Goal: Find specific page/section: Find specific page/section

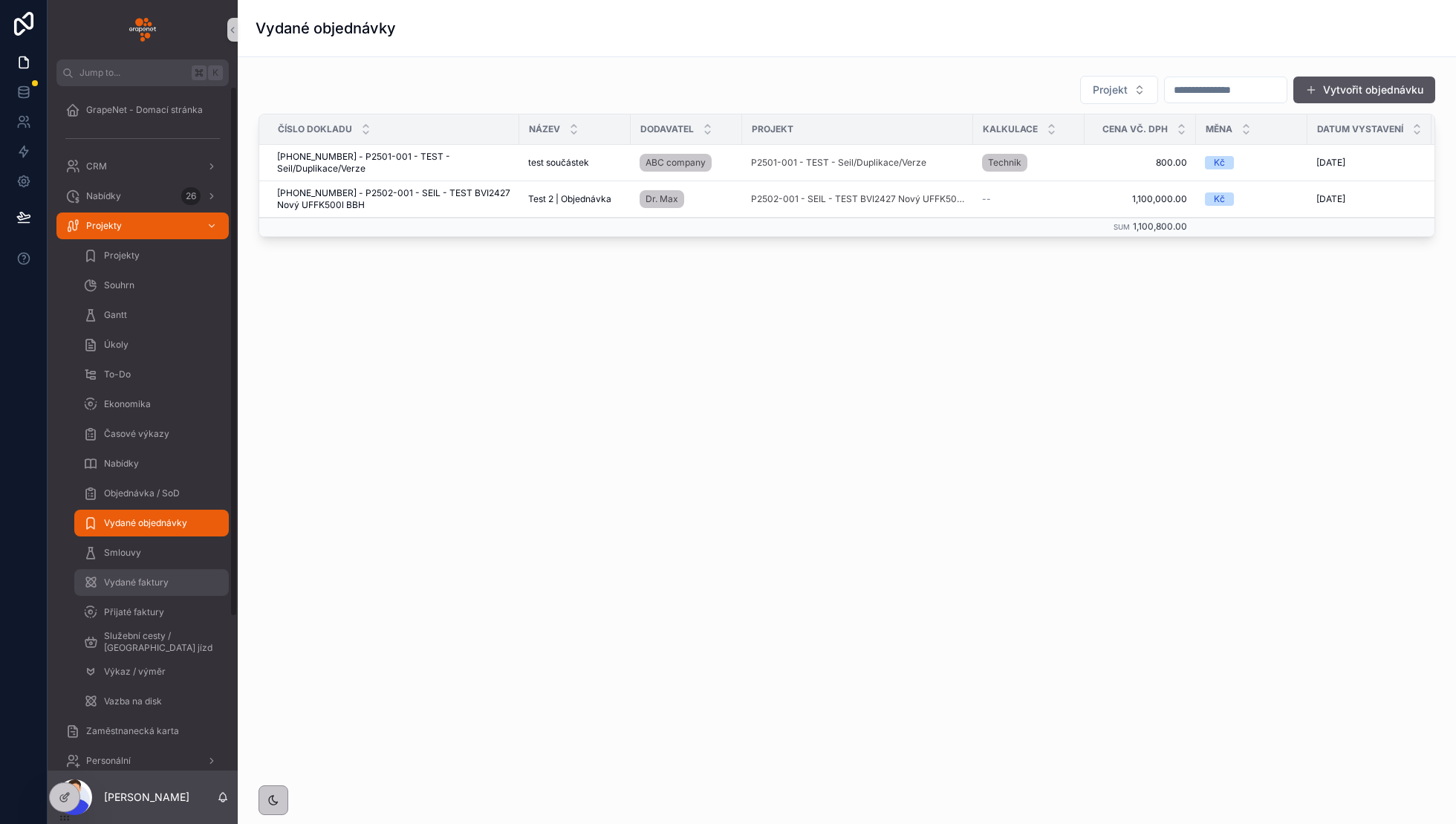
click at [161, 593] on div "Vydané faktury" at bounding box center [152, 582] width 137 height 24
